Goal: Information Seeking & Learning: Learn about a topic

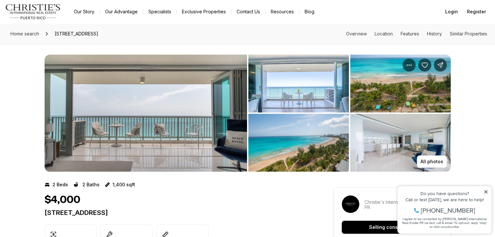
click at [175, 102] on img "View image gallery" at bounding box center [146, 113] width 202 height 117
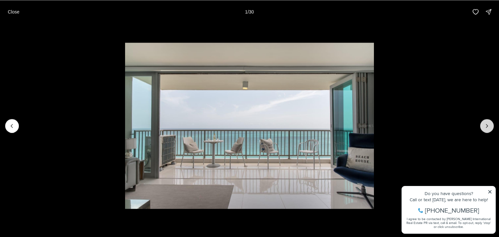
click at [488, 129] on icon "Next slide" at bounding box center [487, 126] width 7 height 7
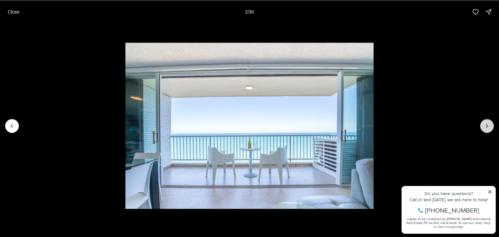
click at [488, 129] on icon "Next slide" at bounding box center [487, 126] width 7 height 7
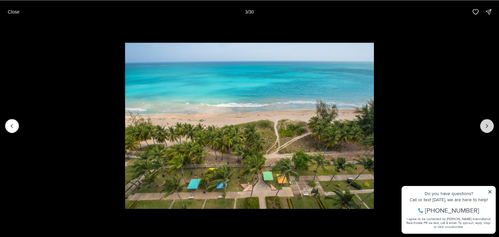
click at [488, 129] on icon "Next slide" at bounding box center [487, 126] width 7 height 7
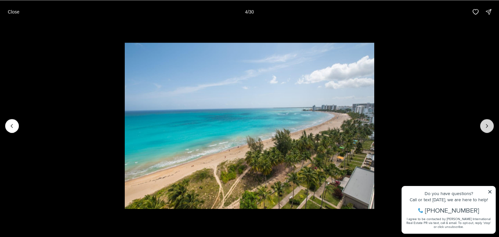
click at [488, 129] on icon "Next slide" at bounding box center [487, 126] width 7 height 7
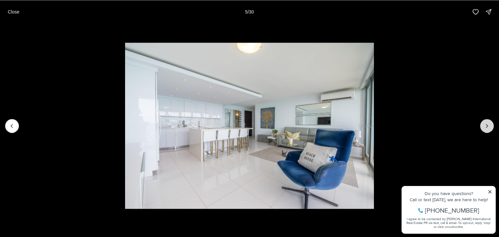
click at [488, 129] on icon "Next slide" at bounding box center [487, 126] width 7 height 7
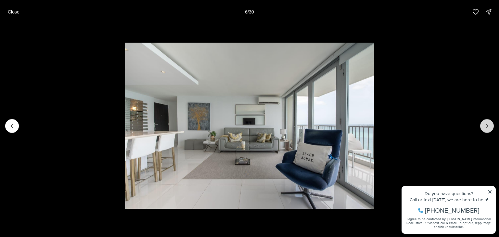
click at [488, 129] on icon "Next slide" at bounding box center [487, 126] width 7 height 7
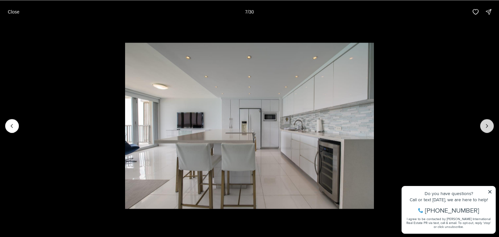
click at [488, 129] on icon "Next slide" at bounding box center [487, 126] width 7 height 7
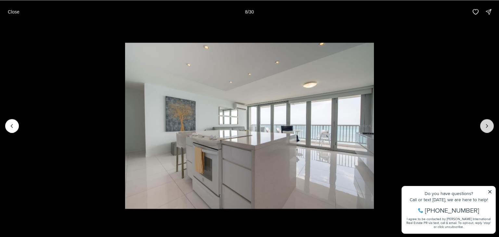
click at [488, 129] on icon "Next slide" at bounding box center [487, 126] width 7 height 7
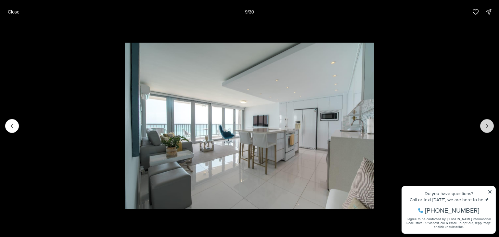
click at [488, 129] on icon "Next slide" at bounding box center [487, 126] width 7 height 7
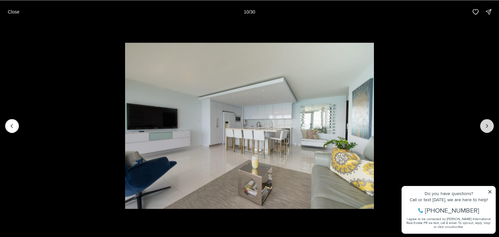
click at [488, 129] on icon "Next slide" at bounding box center [487, 126] width 7 height 7
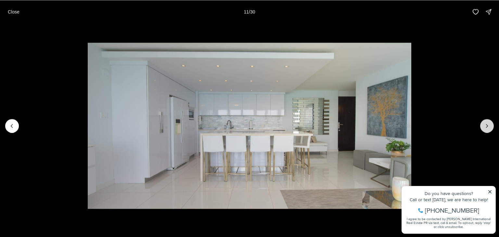
click at [488, 129] on icon "Next slide" at bounding box center [487, 126] width 7 height 7
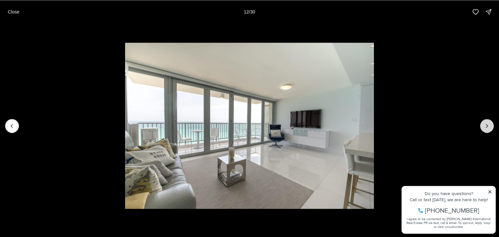
click at [488, 129] on icon "Next slide" at bounding box center [487, 126] width 7 height 7
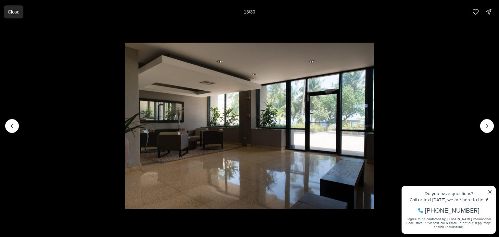
click at [18, 14] on p "Close" at bounding box center [14, 11] width 12 height 5
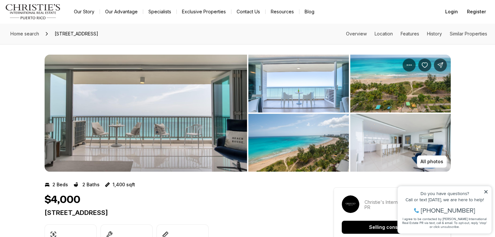
click at [191, 100] on img "View image gallery" at bounding box center [146, 113] width 202 height 117
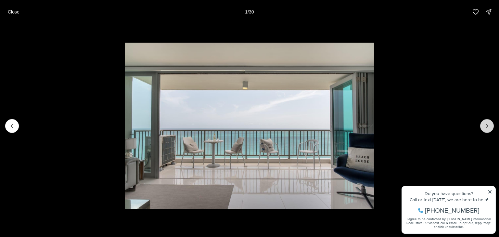
click at [488, 125] on icon "Next slide" at bounding box center [487, 126] width 7 height 7
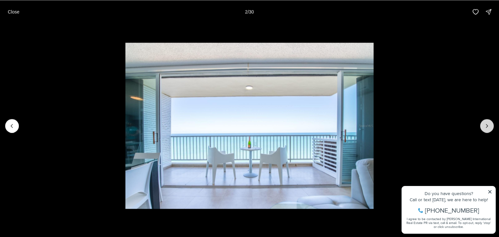
click at [488, 125] on icon "Next slide" at bounding box center [487, 126] width 7 height 7
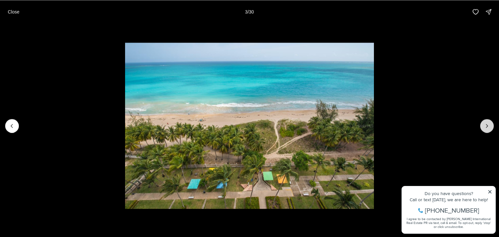
click at [488, 125] on icon "Next slide" at bounding box center [487, 126] width 7 height 7
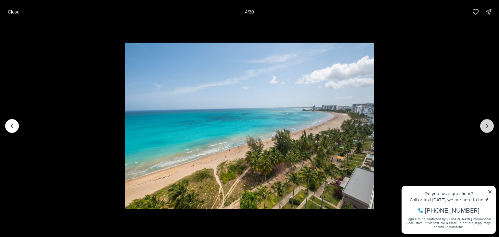
click at [488, 125] on icon "Next slide" at bounding box center [487, 126] width 7 height 7
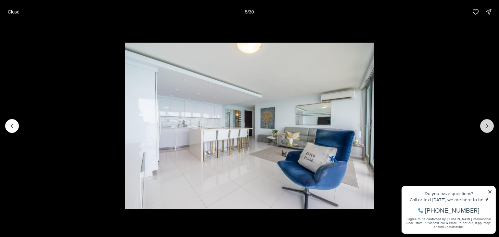
click at [488, 125] on icon "Next slide" at bounding box center [487, 126] width 7 height 7
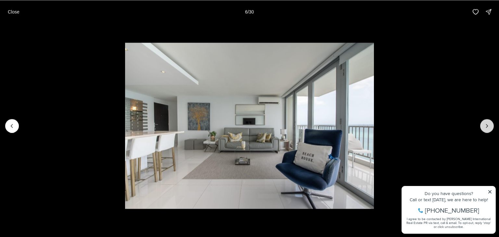
click at [488, 125] on icon "Next slide" at bounding box center [487, 126] width 7 height 7
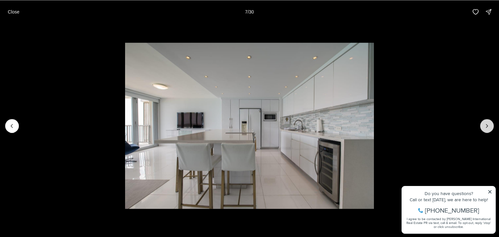
click at [488, 125] on icon "Next slide" at bounding box center [487, 126] width 7 height 7
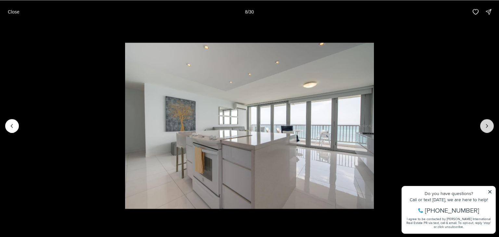
click at [488, 125] on icon "Next slide" at bounding box center [487, 126] width 7 height 7
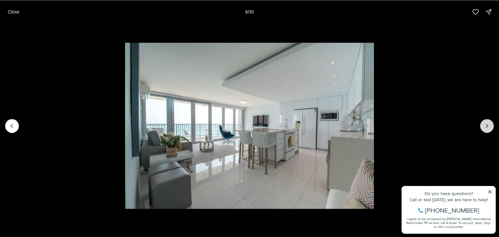
click at [488, 125] on icon "Next slide" at bounding box center [487, 126] width 7 height 7
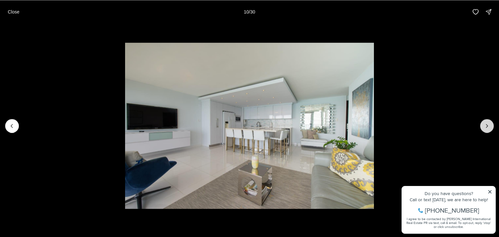
click at [488, 125] on icon "Next slide" at bounding box center [487, 126] width 7 height 7
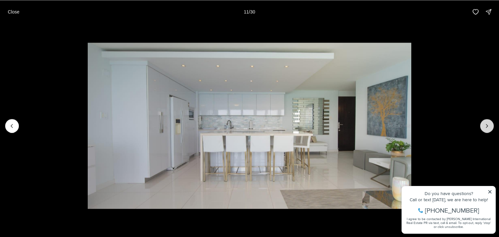
click at [488, 125] on icon "Next slide" at bounding box center [487, 126] width 7 height 7
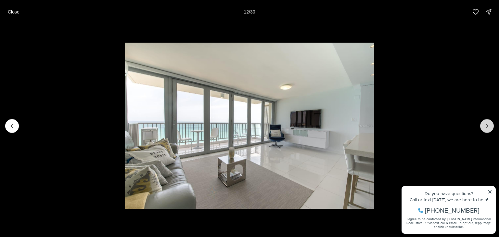
click at [488, 125] on icon "Next slide" at bounding box center [487, 126] width 7 height 7
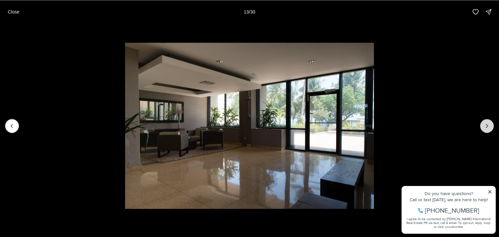
click at [488, 125] on icon "Next slide" at bounding box center [487, 126] width 7 height 7
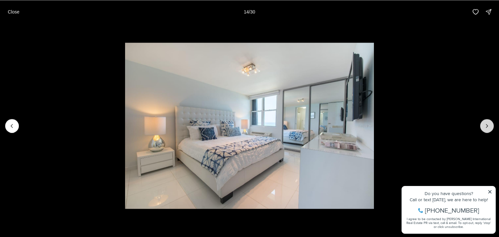
click at [488, 125] on icon "Next slide" at bounding box center [487, 126] width 7 height 7
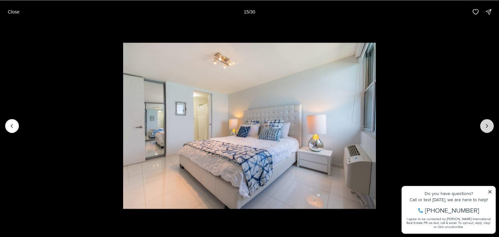
click at [488, 125] on icon "Next slide" at bounding box center [487, 126] width 7 height 7
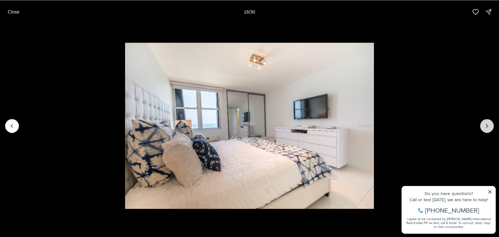
click at [488, 125] on icon "Next slide" at bounding box center [487, 126] width 7 height 7
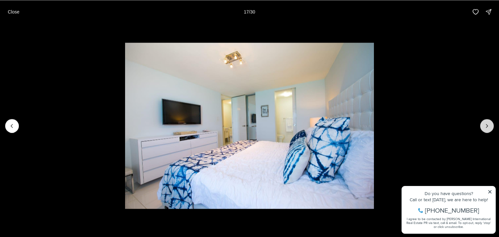
click at [488, 125] on icon "Next slide" at bounding box center [487, 126] width 7 height 7
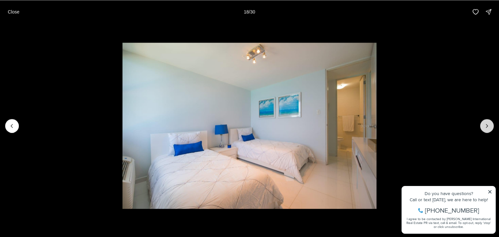
click at [488, 125] on icon "Next slide" at bounding box center [487, 126] width 7 height 7
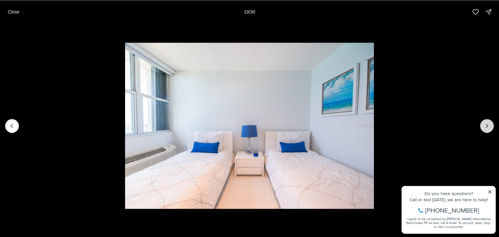
click at [488, 125] on icon "Next slide" at bounding box center [487, 126] width 7 height 7
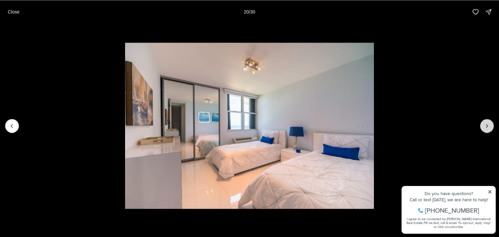
click at [488, 125] on icon "Next slide" at bounding box center [487, 126] width 7 height 7
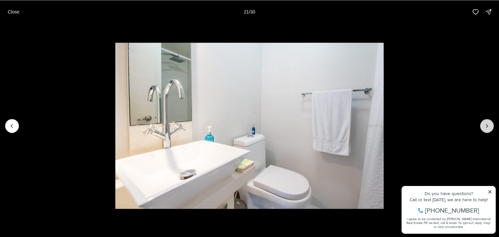
click at [488, 125] on icon "Next slide" at bounding box center [487, 126] width 7 height 7
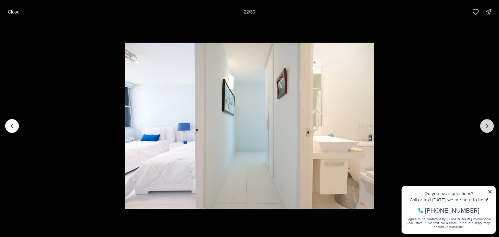
click at [488, 125] on icon "Next slide" at bounding box center [487, 126] width 7 height 7
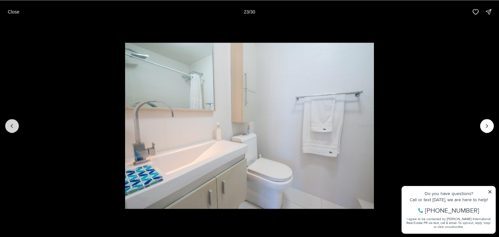
click at [16, 126] on button "Previous slide" at bounding box center [12, 126] width 14 height 14
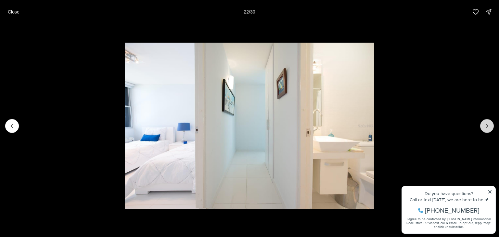
click at [485, 127] on icon "Next slide" at bounding box center [487, 126] width 7 height 7
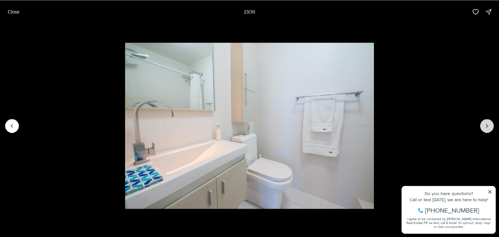
click at [485, 127] on icon "Next slide" at bounding box center [487, 126] width 7 height 7
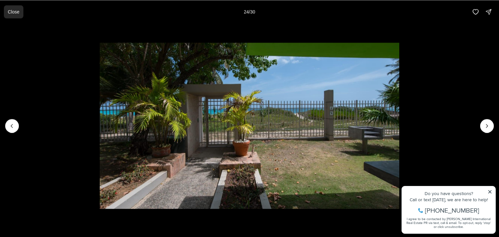
click at [16, 13] on p "Close" at bounding box center [14, 11] width 12 height 5
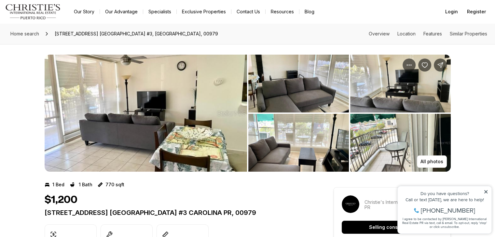
click at [184, 105] on img "View image gallery" at bounding box center [146, 113] width 202 height 117
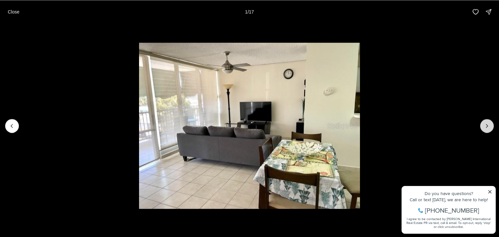
click at [490, 129] on button "Next slide" at bounding box center [488, 126] width 14 height 14
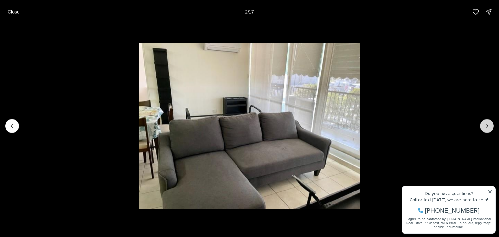
click at [490, 127] on icon "Next slide" at bounding box center [487, 126] width 7 height 7
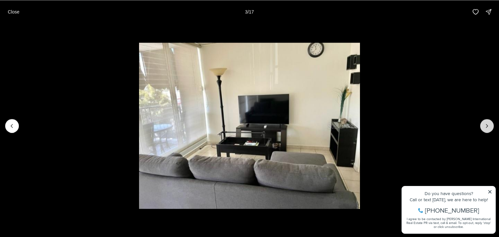
click at [490, 127] on icon "Next slide" at bounding box center [487, 126] width 7 height 7
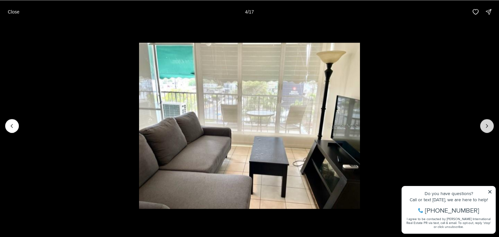
click at [490, 127] on icon "Next slide" at bounding box center [487, 126] width 7 height 7
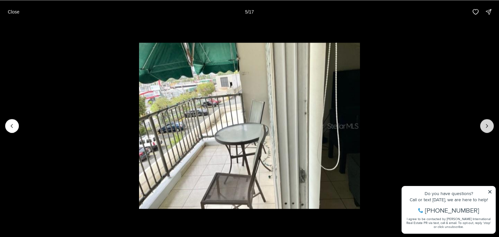
click at [490, 127] on icon "Next slide" at bounding box center [487, 126] width 7 height 7
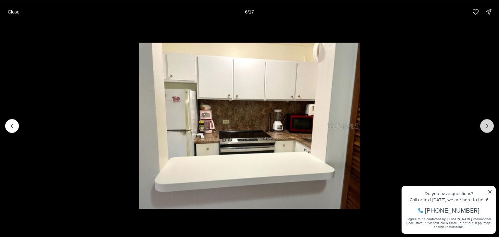
click at [490, 127] on icon "Next slide" at bounding box center [487, 126] width 7 height 7
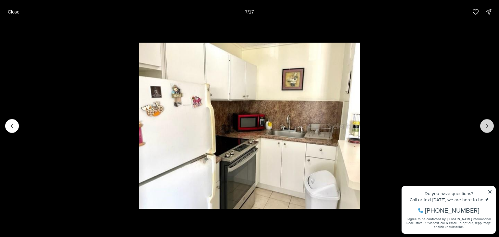
click at [490, 127] on icon "Next slide" at bounding box center [487, 126] width 7 height 7
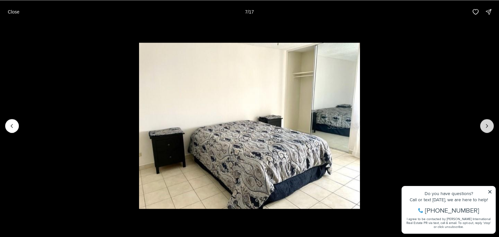
click at [490, 127] on icon "Next slide" at bounding box center [487, 126] width 7 height 7
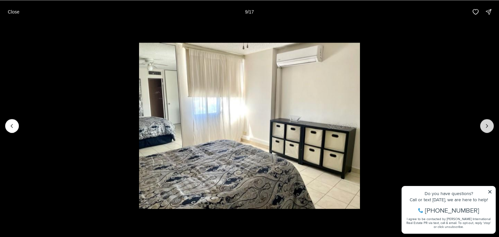
click at [490, 127] on icon "Next slide" at bounding box center [487, 126] width 7 height 7
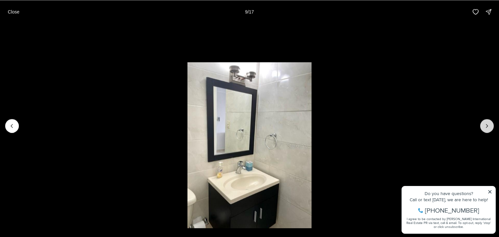
click at [490, 127] on icon "Next slide" at bounding box center [487, 126] width 7 height 7
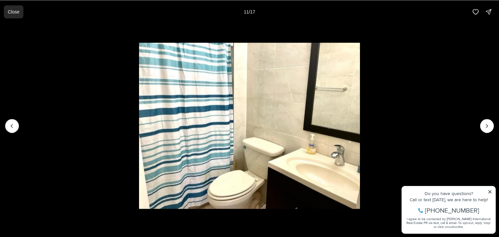
click at [22, 13] on button "Close" at bounding box center [14, 11] width 20 height 13
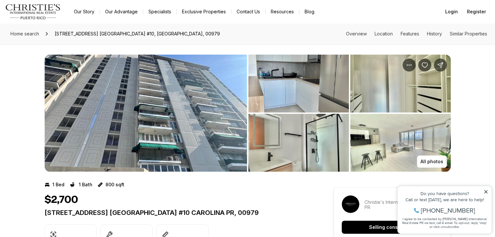
click at [209, 88] on img "View image gallery" at bounding box center [146, 113] width 202 height 117
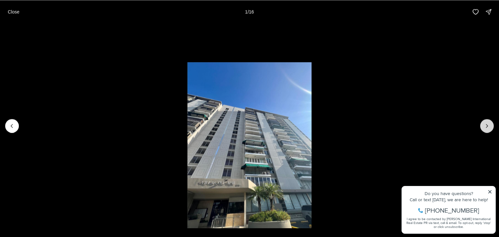
click at [488, 124] on icon "Next slide" at bounding box center [487, 126] width 7 height 7
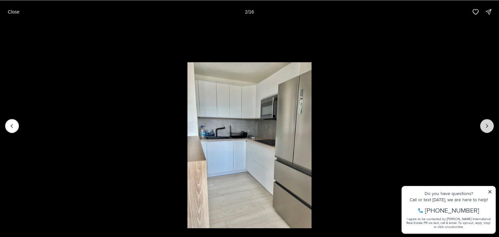
click at [488, 124] on icon "Next slide" at bounding box center [487, 126] width 7 height 7
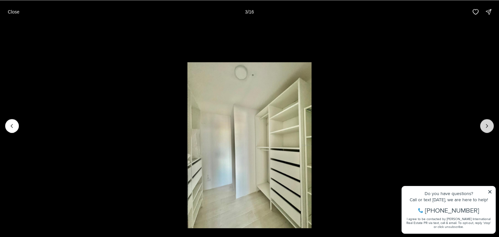
click at [488, 124] on icon "Next slide" at bounding box center [487, 126] width 7 height 7
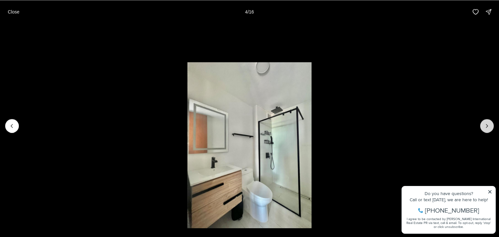
click at [488, 124] on icon "Next slide" at bounding box center [487, 126] width 7 height 7
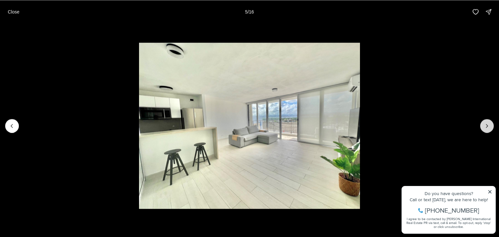
click at [488, 124] on icon "Next slide" at bounding box center [487, 126] width 7 height 7
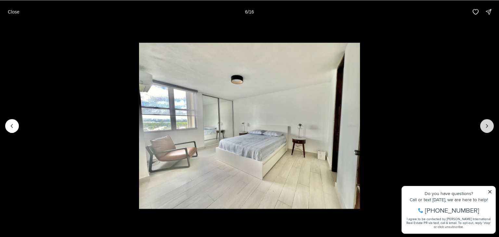
click at [488, 124] on icon "Next slide" at bounding box center [487, 126] width 7 height 7
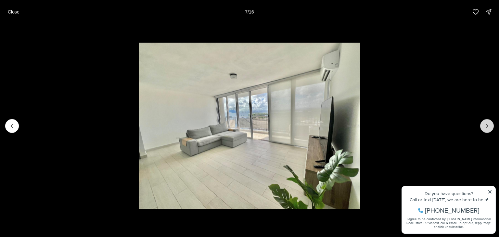
click at [488, 124] on icon "Next slide" at bounding box center [487, 126] width 7 height 7
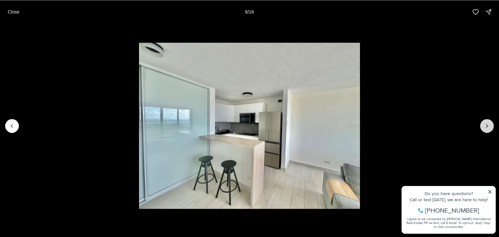
click at [488, 124] on icon "Next slide" at bounding box center [487, 126] width 7 height 7
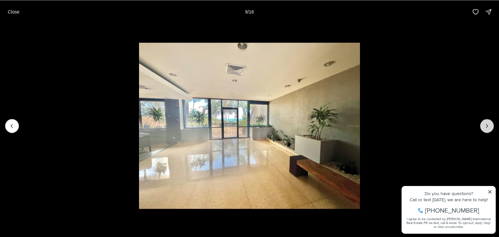
click at [488, 124] on icon "Next slide" at bounding box center [487, 126] width 7 height 7
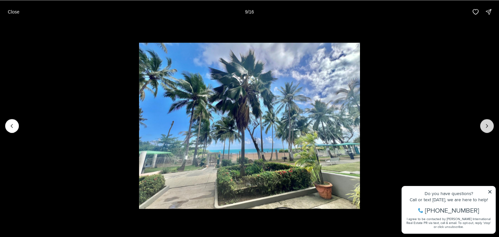
click at [488, 124] on icon "Next slide" at bounding box center [487, 126] width 7 height 7
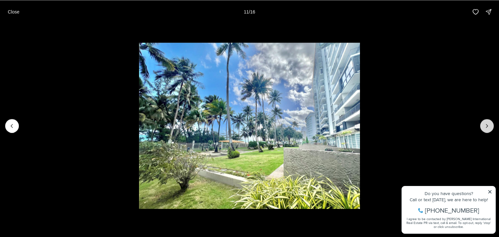
click at [488, 124] on icon "Next slide" at bounding box center [487, 126] width 7 height 7
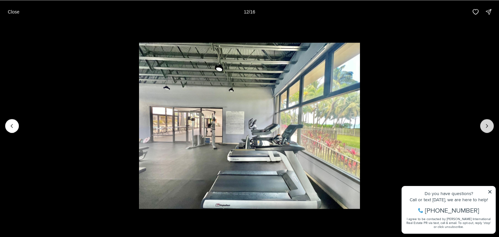
click at [488, 124] on icon "Next slide" at bounding box center [487, 126] width 7 height 7
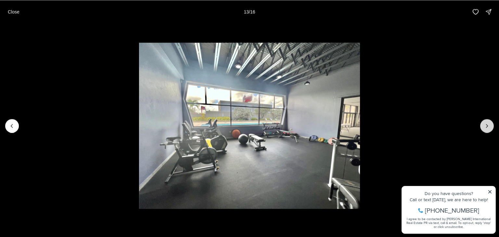
click at [488, 124] on icon "Next slide" at bounding box center [487, 126] width 7 height 7
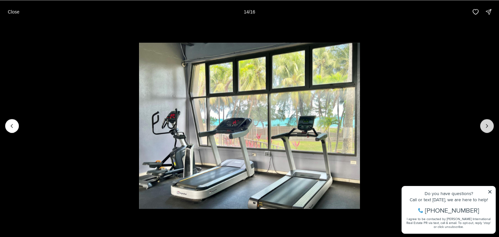
click at [488, 124] on icon "Next slide" at bounding box center [487, 126] width 7 height 7
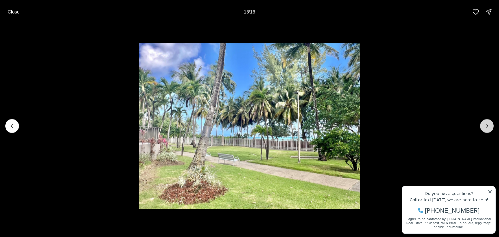
click at [488, 124] on icon "Next slide" at bounding box center [487, 126] width 7 height 7
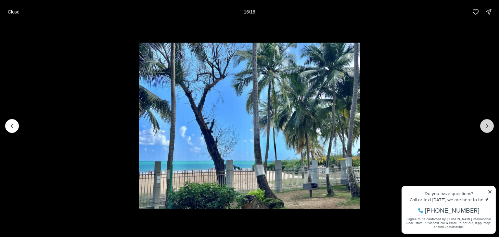
click at [488, 124] on div at bounding box center [488, 126] width 14 height 14
click at [14, 126] on icon "Previous slide" at bounding box center [12, 126] width 7 height 7
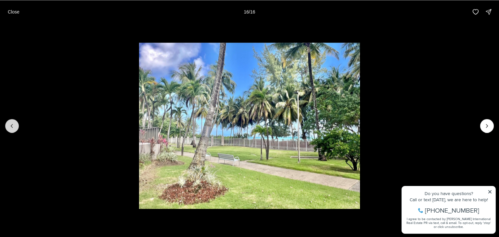
click at [13, 126] on icon "Previous slide" at bounding box center [12, 126] width 7 height 7
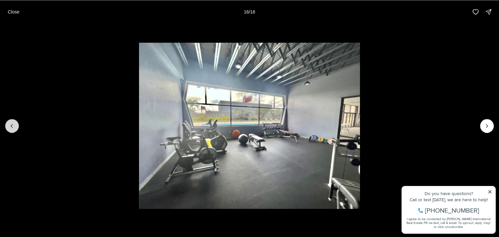
click at [13, 126] on icon "Previous slide" at bounding box center [12, 126] width 7 height 7
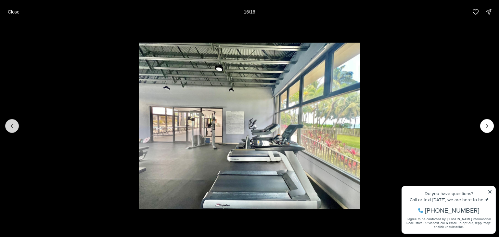
click at [13, 126] on icon "Previous slide" at bounding box center [12, 126] width 7 height 7
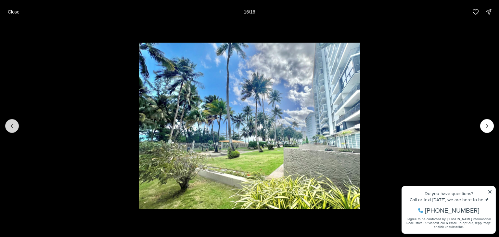
click at [13, 126] on icon "Previous slide" at bounding box center [12, 126] width 7 height 7
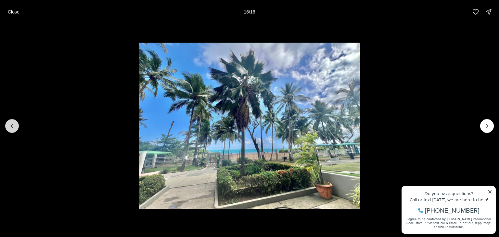
click at [13, 126] on icon "Previous slide" at bounding box center [12, 126] width 7 height 7
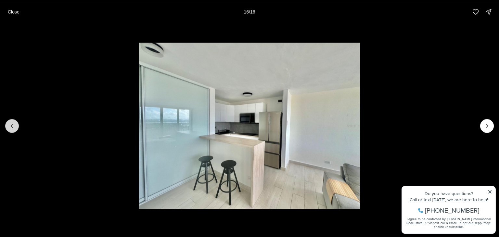
click at [13, 126] on icon "Previous slide" at bounding box center [12, 126] width 7 height 7
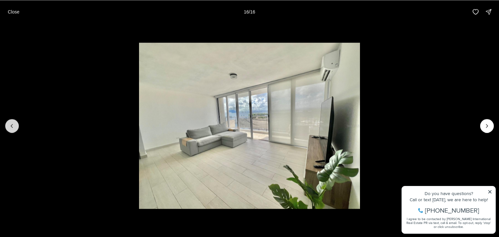
click at [13, 126] on icon "Previous slide" at bounding box center [12, 126] width 7 height 7
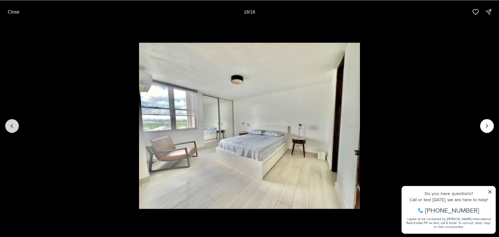
click at [13, 126] on icon "Previous slide" at bounding box center [12, 126] width 7 height 7
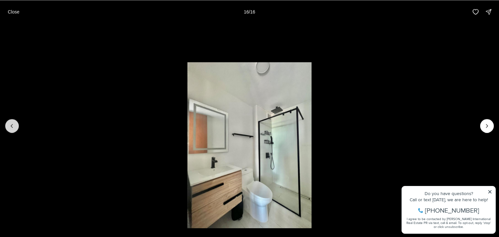
click at [13, 126] on icon "Previous slide" at bounding box center [12, 126] width 7 height 7
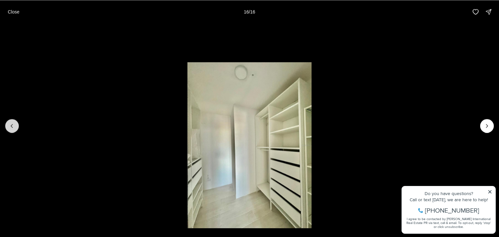
click at [13, 126] on icon "Previous slide" at bounding box center [12, 126] width 7 height 7
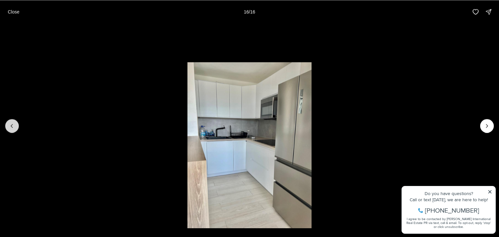
click at [13, 126] on icon "Previous slide" at bounding box center [12, 126] width 7 height 7
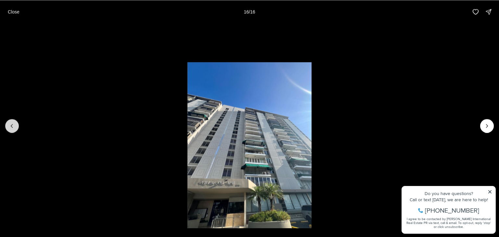
click at [13, 126] on icon "Previous slide" at bounding box center [12, 126] width 7 height 7
click at [13, 126] on div at bounding box center [12, 126] width 14 height 14
click at [490, 128] on icon "Next slide" at bounding box center [487, 126] width 7 height 7
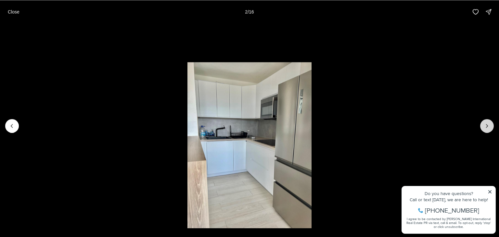
click at [490, 128] on icon "Next slide" at bounding box center [487, 126] width 7 height 7
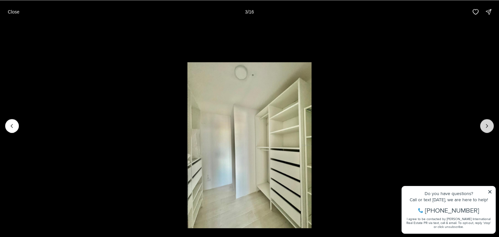
click at [490, 128] on icon "Next slide" at bounding box center [487, 126] width 7 height 7
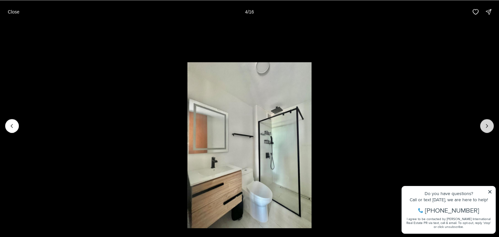
click at [490, 128] on icon "Next slide" at bounding box center [487, 126] width 7 height 7
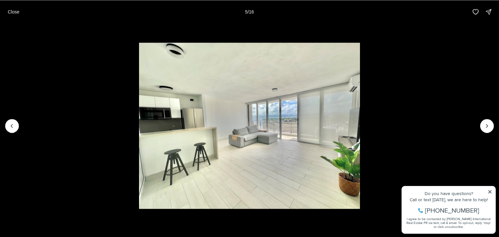
click at [109, 24] on li "5 of 16" at bounding box center [249, 125] width 499 height 205
click at [15, 10] on p "Close" at bounding box center [14, 11] width 12 height 5
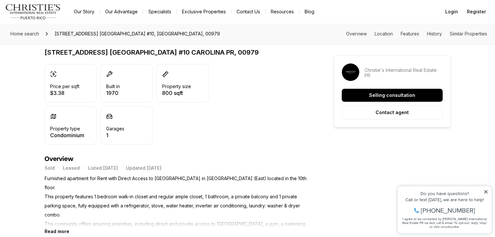
scroll to position [163, 0]
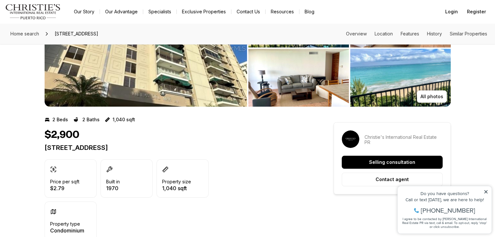
scroll to position [33, 0]
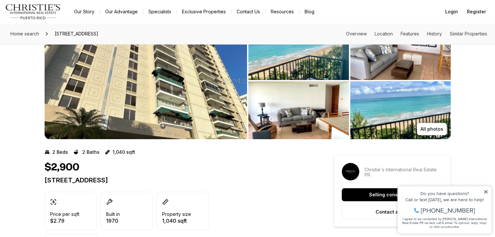
click at [194, 69] on img "View image gallery" at bounding box center [146, 80] width 202 height 117
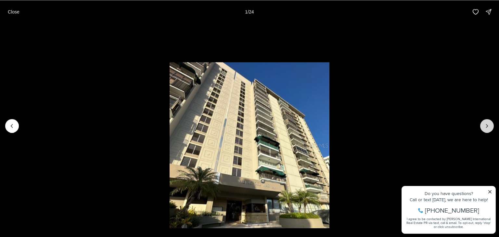
click at [488, 124] on icon "Next slide" at bounding box center [487, 126] width 7 height 7
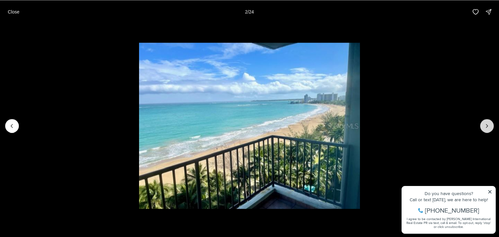
click at [488, 123] on icon "Next slide" at bounding box center [487, 126] width 7 height 7
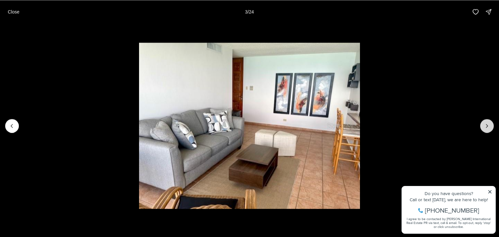
click at [488, 123] on icon "Next slide" at bounding box center [487, 126] width 7 height 7
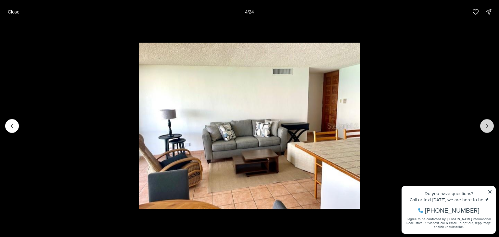
click at [488, 123] on icon "Next slide" at bounding box center [487, 126] width 7 height 7
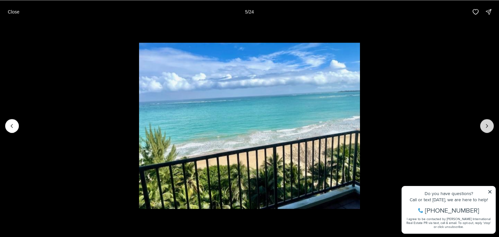
click at [488, 123] on icon "Next slide" at bounding box center [487, 126] width 7 height 7
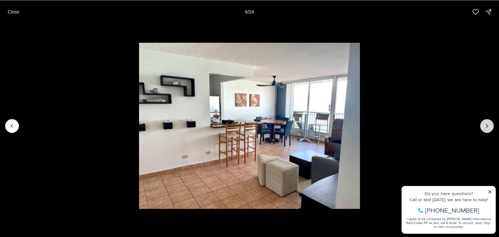
click at [488, 123] on icon "Next slide" at bounding box center [487, 126] width 7 height 7
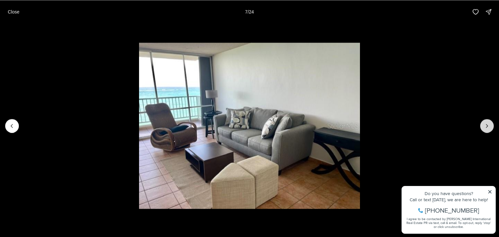
click at [488, 123] on icon "Next slide" at bounding box center [487, 126] width 7 height 7
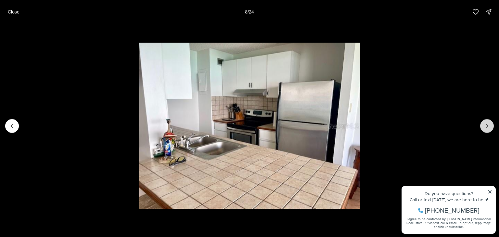
click at [488, 123] on icon "Next slide" at bounding box center [487, 126] width 7 height 7
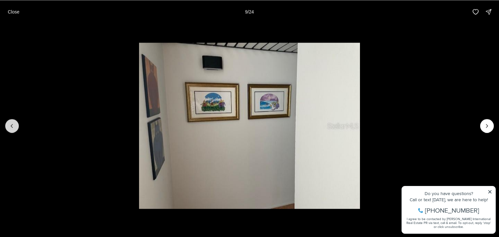
click at [13, 125] on icon "Previous slide" at bounding box center [12, 126] width 7 height 7
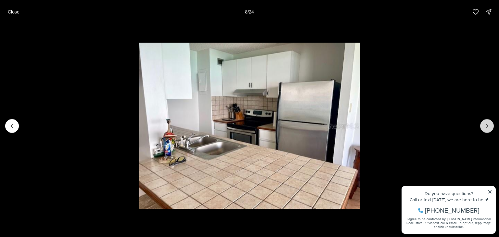
click at [491, 128] on button "Next slide" at bounding box center [488, 126] width 14 height 14
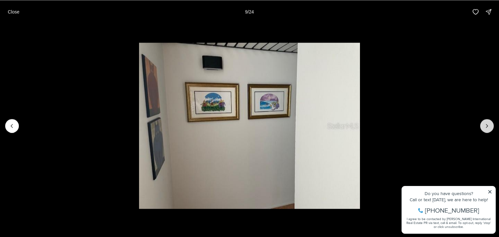
click at [491, 128] on button "Next slide" at bounding box center [488, 126] width 14 height 14
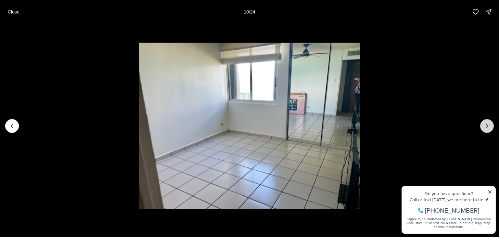
click at [491, 128] on button "Next slide" at bounding box center [488, 126] width 14 height 14
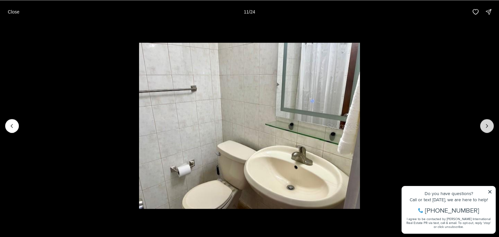
click at [491, 128] on button "Next slide" at bounding box center [488, 126] width 14 height 14
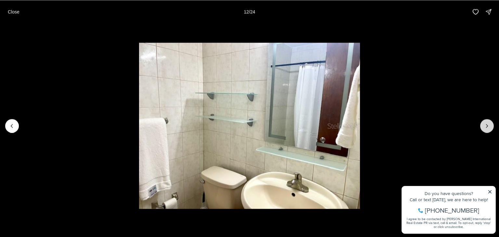
click at [491, 128] on button "Next slide" at bounding box center [488, 126] width 14 height 14
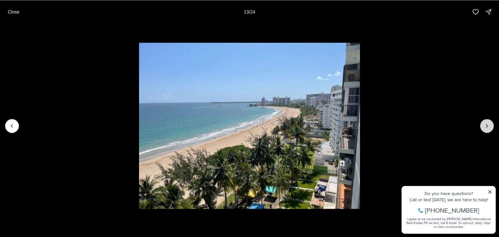
click at [484, 126] on button "Next slide" at bounding box center [488, 126] width 14 height 14
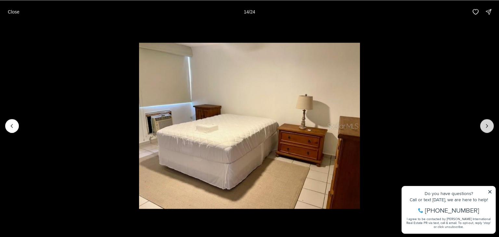
click at [484, 126] on button "Next slide" at bounding box center [488, 126] width 14 height 14
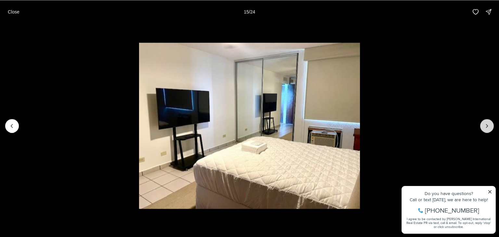
click at [484, 126] on button "Next slide" at bounding box center [488, 126] width 14 height 14
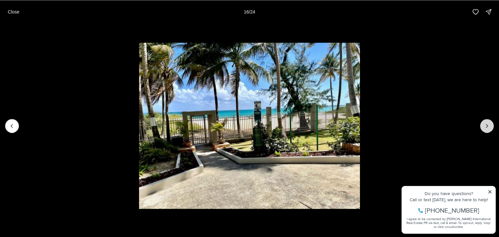
click at [484, 126] on button "Next slide" at bounding box center [488, 126] width 14 height 14
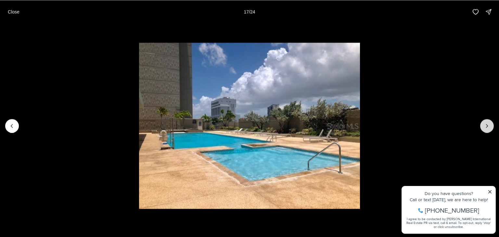
click at [484, 126] on button "Next slide" at bounding box center [488, 126] width 14 height 14
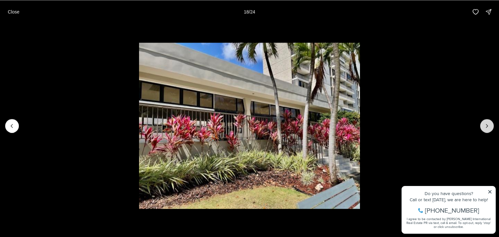
click at [484, 126] on button "Next slide" at bounding box center [488, 126] width 14 height 14
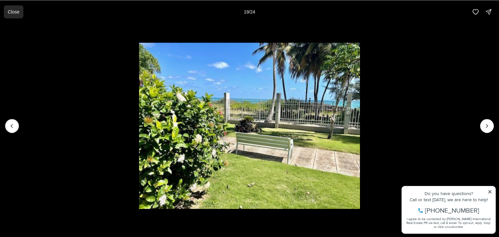
click at [18, 12] on p "Close" at bounding box center [14, 11] width 12 height 5
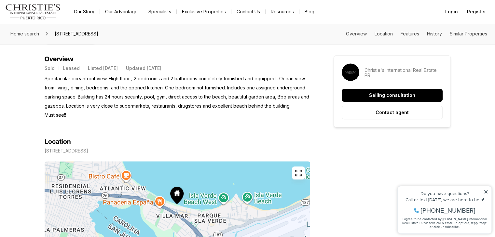
scroll to position [0, 0]
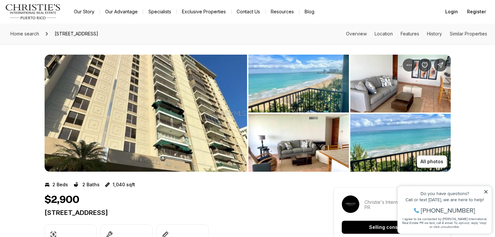
click at [214, 114] on img "View image gallery" at bounding box center [146, 113] width 202 height 117
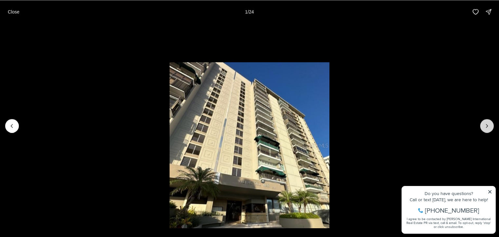
click at [491, 121] on button "Next slide" at bounding box center [488, 126] width 14 height 14
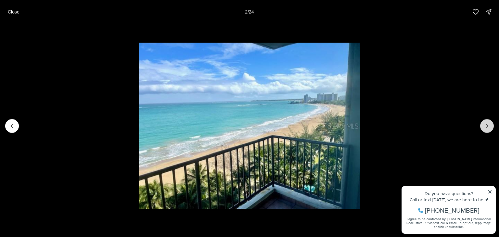
click at [491, 121] on button "Next slide" at bounding box center [488, 126] width 14 height 14
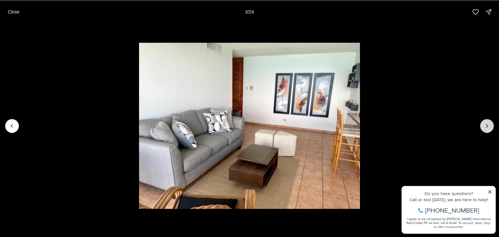
click at [491, 121] on button "Next slide" at bounding box center [488, 126] width 14 height 14
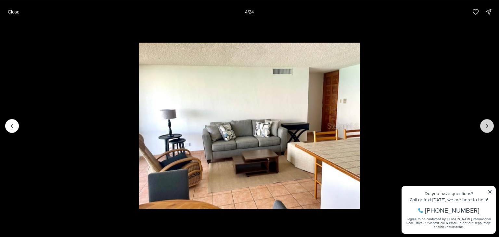
click at [491, 121] on button "Next slide" at bounding box center [488, 126] width 14 height 14
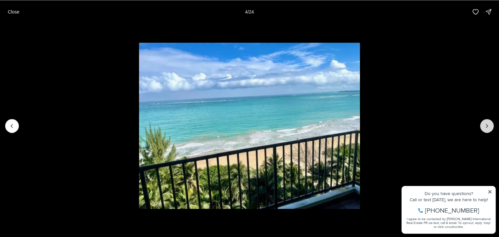
click at [491, 121] on button "Next slide" at bounding box center [488, 126] width 14 height 14
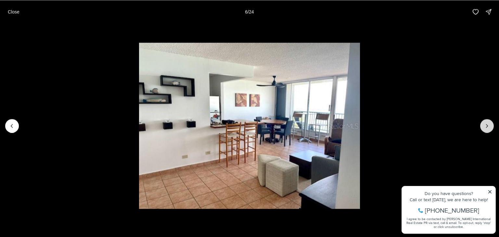
click at [491, 121] on button "Next slide" at bounding box center [488, 126] width 14 height 14
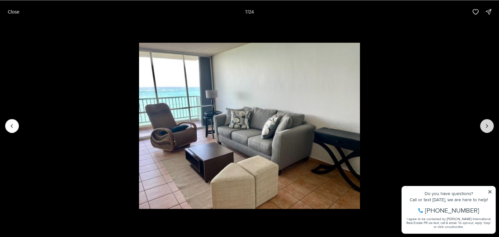
click at [491, 121] on button "Next slide" at bounding box center [488, 126] width 14 height 14
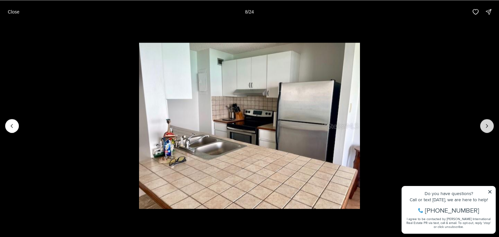
click at [491, 121] on button "Next slide" at bounding box center [488, 126] width 14 height 14
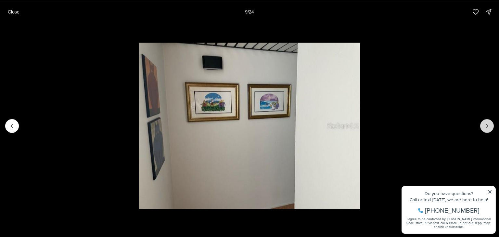
click at [491, 121] on button "Next slide" at bounding box center [488, 126] width 14 height 14
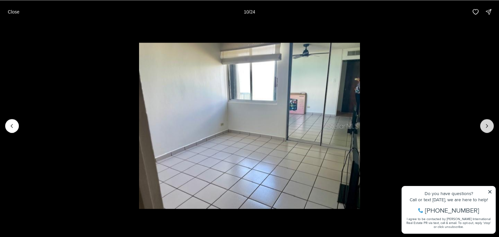
click at [491, 121] on button "Next slide" at bounding box center [488, 126] width 14 height 14
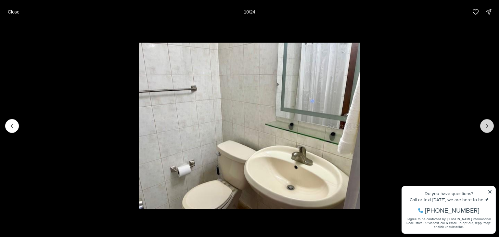
click at [491, 121] on button "Next slide" at bounding box center [488, 126] width 14 height 14
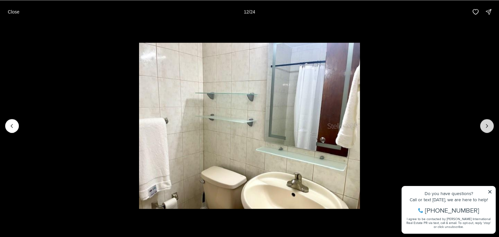
click at [491, 121] on button "Next slide" at bounding box center [488, 126] width 14 height 14
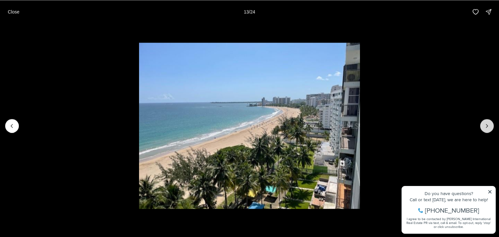
click at [489, 124] on icon "Next slide" at bounding box center [487, 126] width 7 height 7
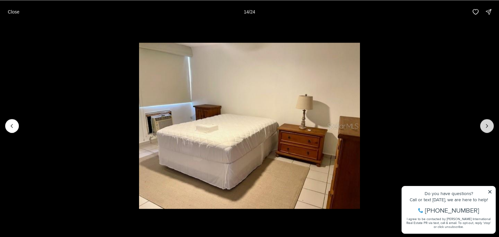
click at [489, 124] on icon "Next slide" at bounding box center [487, 126] width 7 height 7
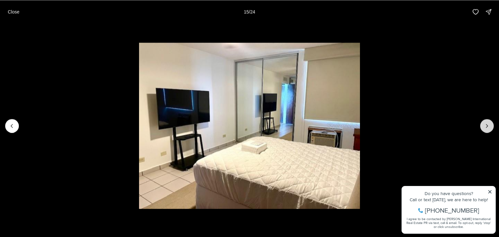
click at [489, 124] on icon "Next slide" at bounding box center [487, 126] width 7 height 7
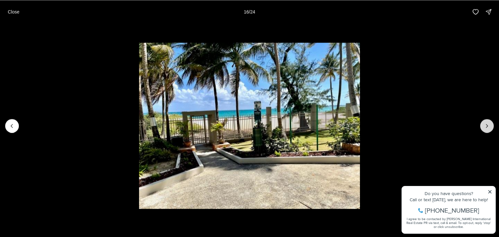
click at [489, 124] on icon "Next slide" at bounding box center [487, 126] width 7 height 7
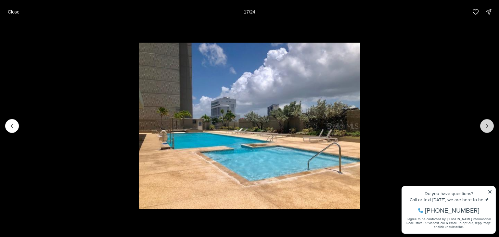
click at [489, 124] on icon "Next slide" at bounding box center [487, 126] width 7 height 7
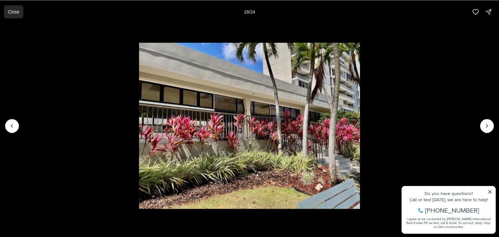
click at [17, 14] on p "Close" at bounding box center [14, 11] width 12 height 5
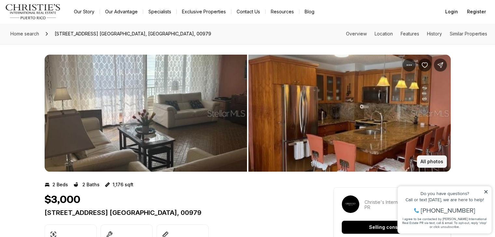
click at [433, 158] on button "All photos" at bounding box center [431, 161] width 30 height 12
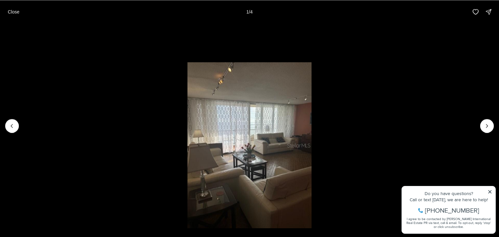
click at [494, 126] on li "1 of 4" at bounding box center [249, 125] width 499 height 205
click at [494, 125] on li "1 of 4" at bounding box center [249, 125] width 499 height 205
click at [488, 128] on icon "Next slide" at bounding box center [487, 126] width 7 height 7
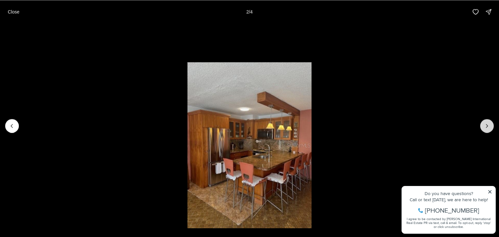
click at [488, 128] on icon "Next slide" at bounding box center [487, 126] width 7 height 7
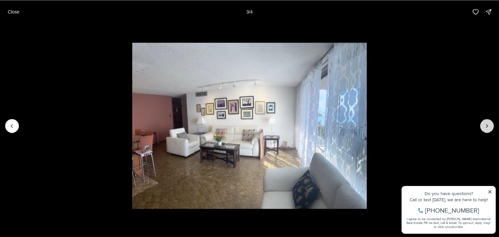
click at [488, 128] on icon "Next slide" at bounding box center [487, 126] width 7 height 7
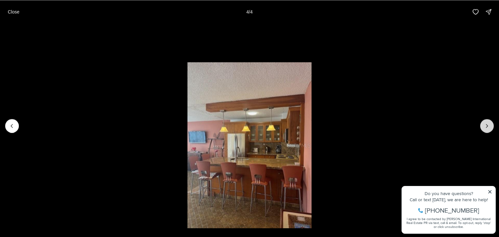
click at [488, 128] on div at bounding box center [488, 126] width 14 height 14
click at [11, 124] on icon "Previous slide" at bounding box center [12, 126] width 7 height 7
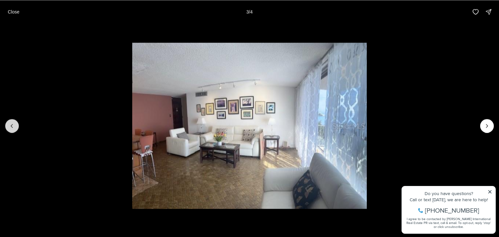
click at [11, 124] on icon "Previous slide" at bounding box center [12, 126] width 7 height 7
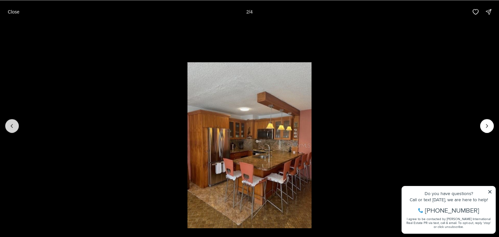
click at [11, 123] on icon "Previous slide" at bounding box center [12, 126] width 7 height 7
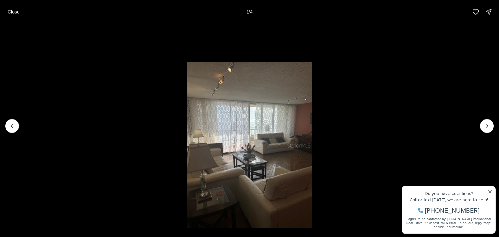
click at [124, 59] on li "1 of 4" at bounding box center [249, 125] width 499 height 205
click at [16, 13] on p "Close" at bounding box center [14, 11] width 12 height 5
